Goal: Information Seeking & Learning: Compare options

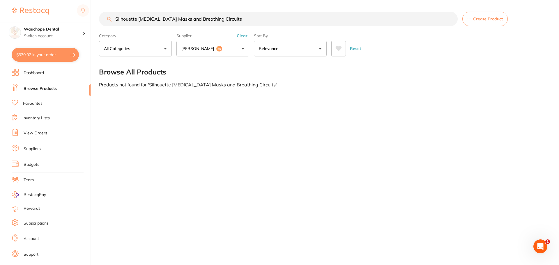
scroll to position [0, 0]
drag, startPoint x: 249, startPoint y: 14, endPoint x: 141, endPoint y: 23, distance: 108.3
click at [141, 23] on input "Silhouette [MEDICAL_DATA] Masks and Breathing Circuits" at bounding box center [278, 19] width 359 height 15
type input "Silhouette"
click at [240, 51] on button "[PERSON_NAME] +5" at bounding box center [212, 49] width 73 height 16
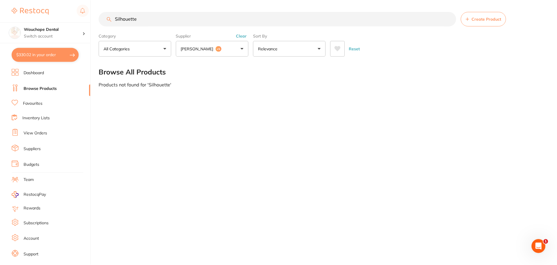
scroll to position [0, 0]
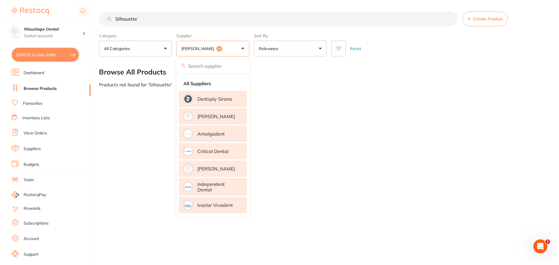
click at [226, 158] on li "Critical Dental" at bounding box center [213, 151] width 68 height 16
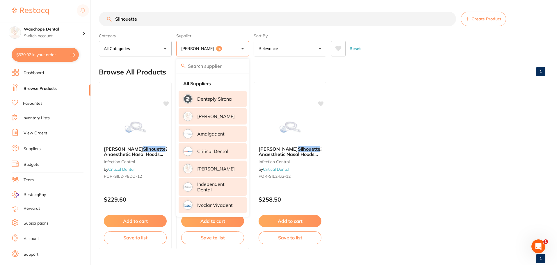
click at [265, 65] on div "Browse All Products 1" at bounding box center [322, 72] width 447 height 20
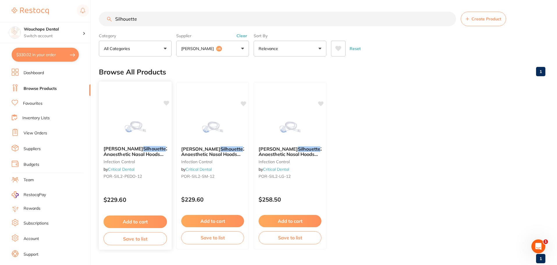
click at [146, 116] on img at bounding box center [135, 126] width 38 height 29
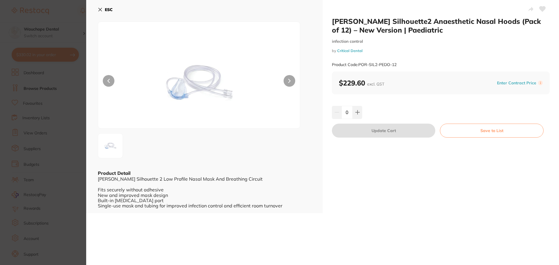
click at [66, 102] on section "[PERSON_NAME] Silhouette2 Anaesthetic Nasal Hoods (Pack of 12) – New Version | …" at bounding box center [279, 132] width 559 height 265
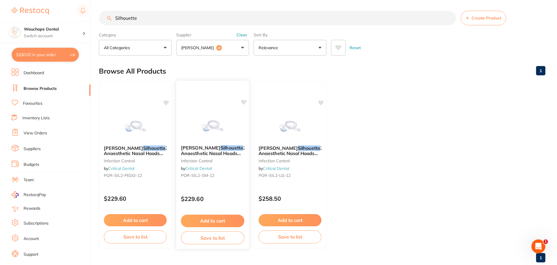
click at [231, 131] on img at bounding box center [213, 125] width 38 height 29
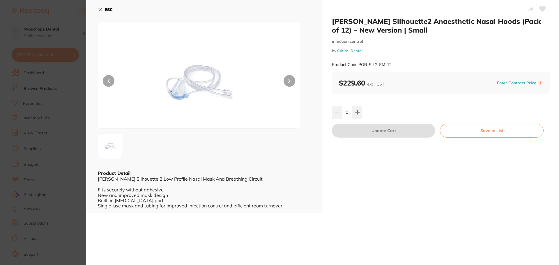
click at [66, 100] on section "[PERSON_NAME] Silhouette2 Anaesthetic Nasal Hoods (Pack of 12) – New Version | …" at bounding box center [279, 132] width 559 height 265
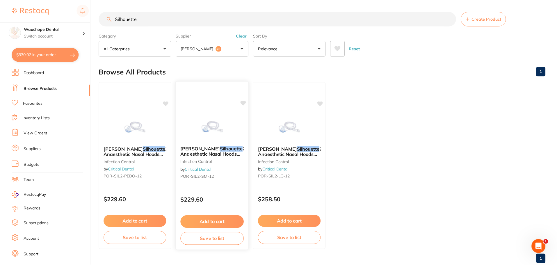
scroll to position [1, 0]
click at [272, 131] on img at bounding box center [290, 125] width 38 height 29
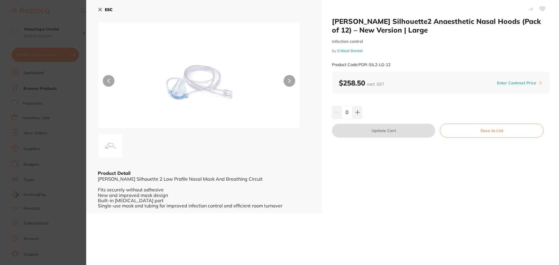
click at [33, 104] on section "[PERSON_NAME] Silhouette2 Anaesthetic Nasal Hoods (Pack of 12) – New Version | …" at bounding box center [279, 132] width 559 height 265
